Goal: Information Seeking & Learning: Find specific fact

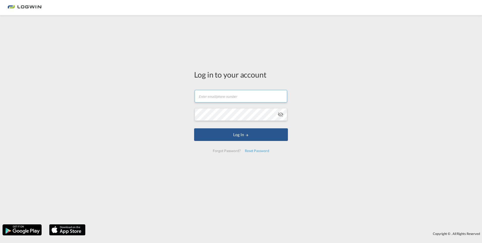
click at [231, 102] on input "text" at bounding box center [241, 96] width 93 height 13
type input "[PERSON_NAME][EMAIL_ADDRESS][DOMAIN_NAME]"
click at [194, 128] on button "Log In" at bounding box center [241, 134] width 94 height 13
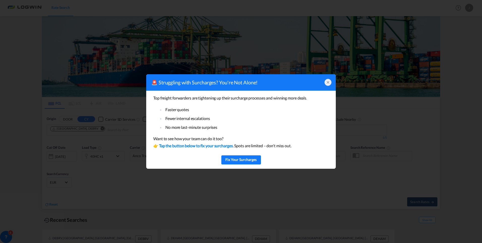
click at [329, 80] on icon at bounding box center [328, 82] width 4 height 4
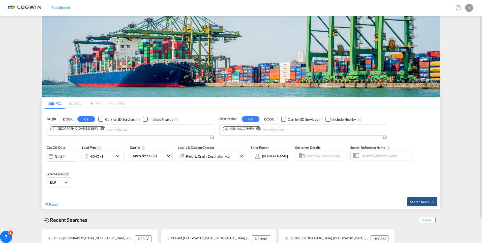
click at [126, 128] on input "Chips input." at bounding box center [131, 130] width 48 height 8
click at [101, 127] on md-icon "Remove" at bounding box center [103, 129] width 4 height 4
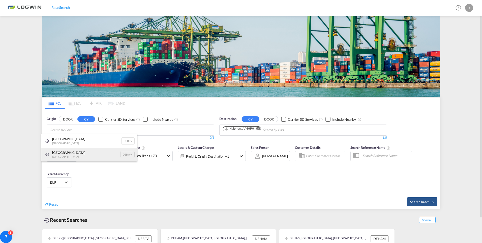
click at [81, 152] on div "[GEOGRAPHIC_DATA] [GEOGRAPHIC_DATA] DEHAM" at bounding box center [89, 155] width 96 height 14
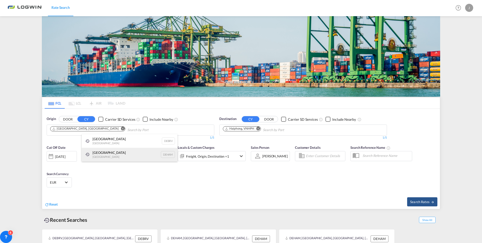
click at [126, 153] on div "[GEOGRAPHIC_DATA] [GEOGRAPHIC_DATA] DEHAM" at bounding box center [130, 155] width 96 height 14
click at [259, 129] on md-icon "Remove" at bounding box center [259, 129] width 4 height 4
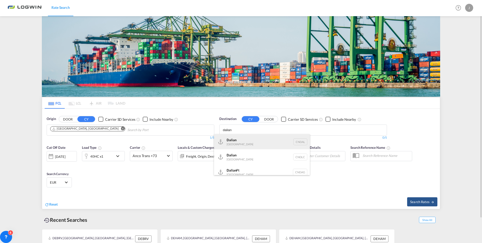
type input "dalian"
click at [243, 139] on div "Dalian [GEOGRAPHIC_DATA] [GEOGRAPHIC_DATA]" at bounding box center [262, 141] width 96 height 15
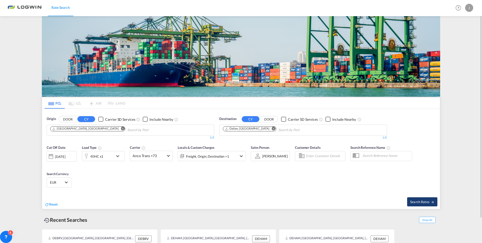
click at [429, 203] on span "Search Rates" at bounding box center [422, 202] width 24 height 4
type input "DEHAM to [GEOGRAPHIC_DATA] / [DATE]"
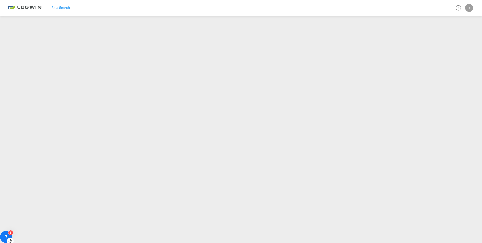
click at [9, 233] on div "6" at bounding box center [10, 232] width 5 height 5
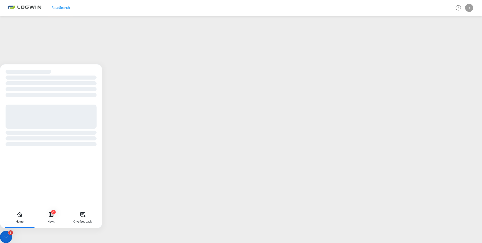
click at [11, 236] on div "6" at bounding box center [6, 237] width 12 height 12
